Goal: Find specific fact

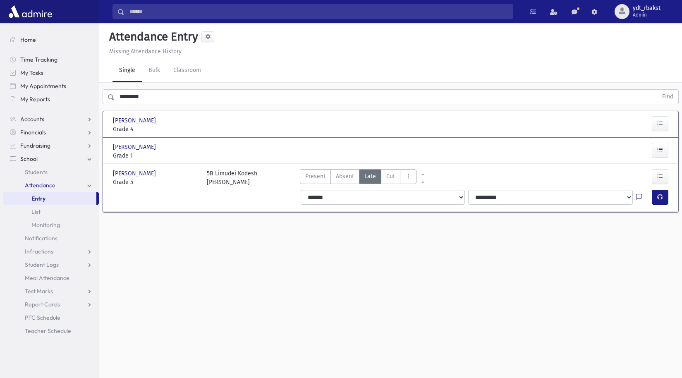
click at [174, 17] on input "Search" at bounding box center [318, 11] width 388 height 15
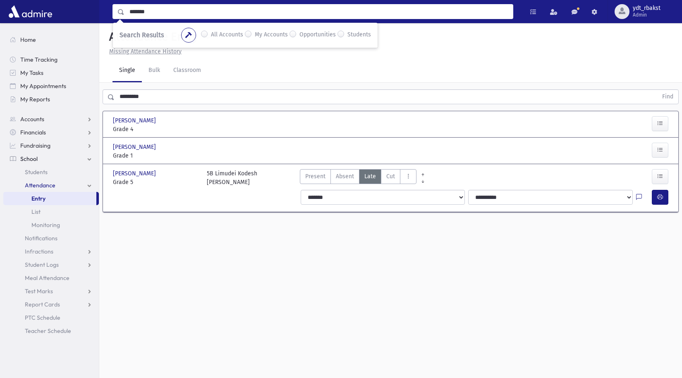
type input "*******"
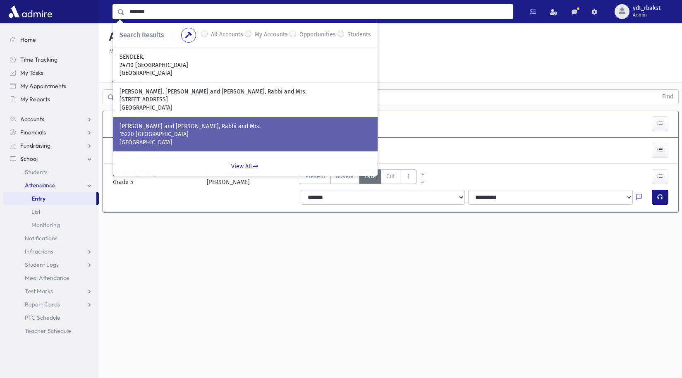
click at [179, 124] on p "[PERSON_NAME] and [PERSON_NAME], Rabbi and Mrs." at bounding box center [244, 126] width 251 height 8
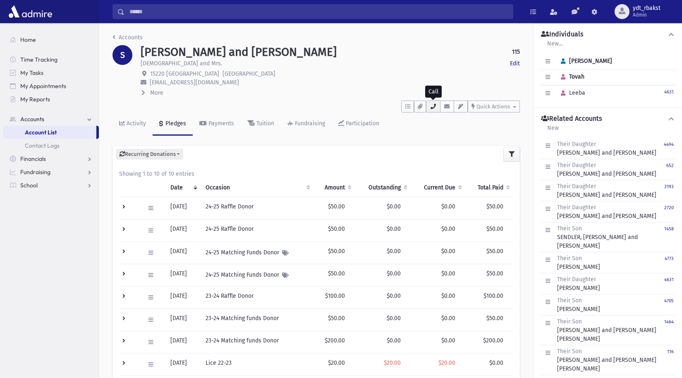
click at [434, 109] on icon "button" at bounding box center [433, 106] width 7 height 5
